Goal: Transaction & Acquisition: Subscribe to service/newsletter

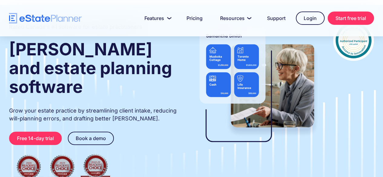
scroll to position [73, 0]
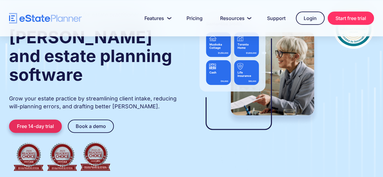
click at [38, 120] on link "Free 14-day trial" at bounding box center [35, 126] width 53 height 13
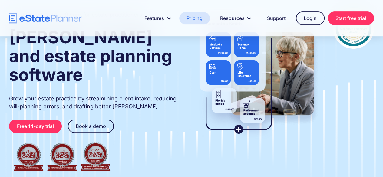
click at [193, 16] on link "Pricing" at bounding box center [194, 18] width 31 height 12
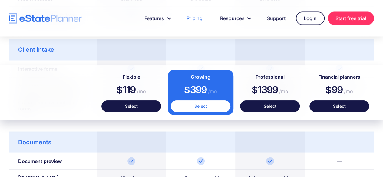
scroll to position [531, 0]
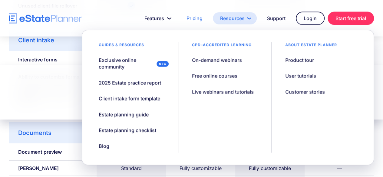
click at [232, 20] on link "Resources" at bounding box center [235, 18] width 44 height 12
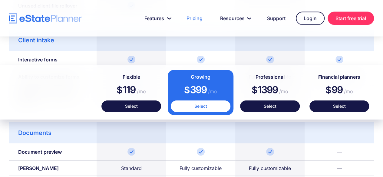
click at [123, 26] on div at bounding box center [191, 18] width 383 height 36
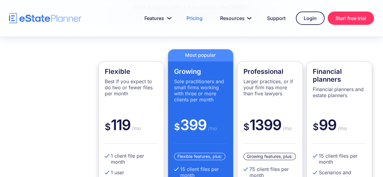
scroll to position [166, 0]
